Goal: Transaction & Acquisition: Purchase product/service

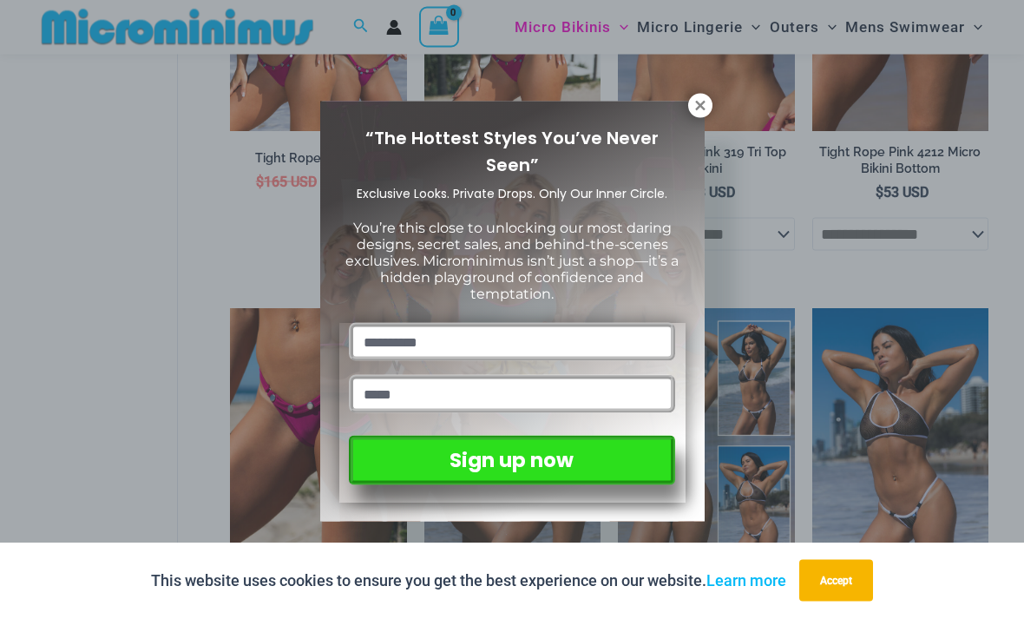
scroll to position [833, 0]
click at [712, 98] on div "“The Hottest Styles You’ve Never Seen” Exclusive Looks. Private Drops. Only Our…" at bounding box center [512, 309] width 1024 height 619
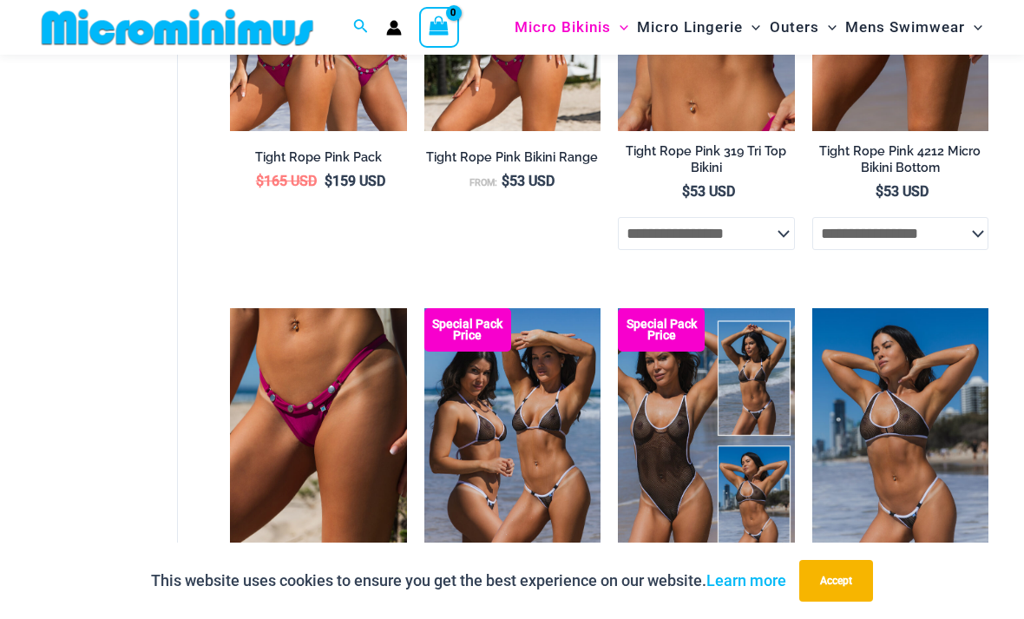
click at [618, 308] on img at bounding box center [618, 308] width 0 height 0
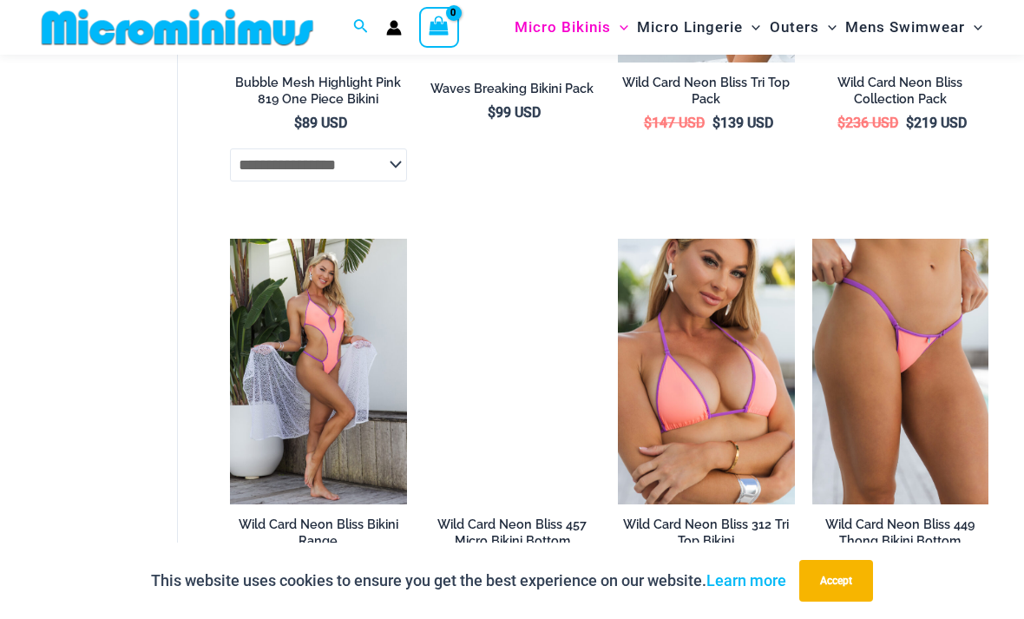
scroll to position [2959, 0]
